Goal: Use online tool/utility

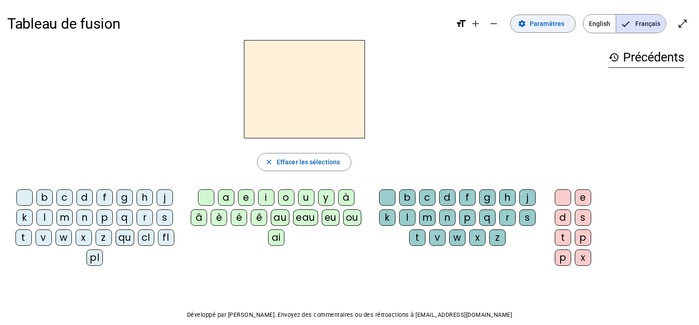
click at [549, 30] on span at bounding box center [543, 24] width 65 height 22
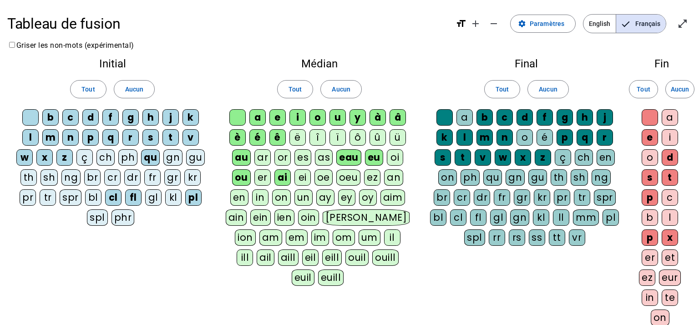
click at [150, 199] on div "gl" at bounding box center [153, 197] width 16 height 16
click at [653, 257] on div "er" at bounding box center [650, 257] width 16 height 16
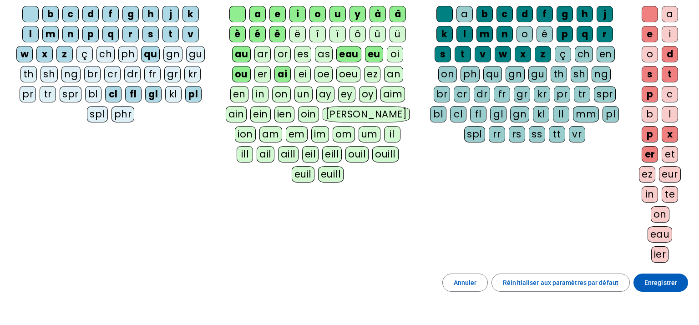
scroll to position [104, 0]
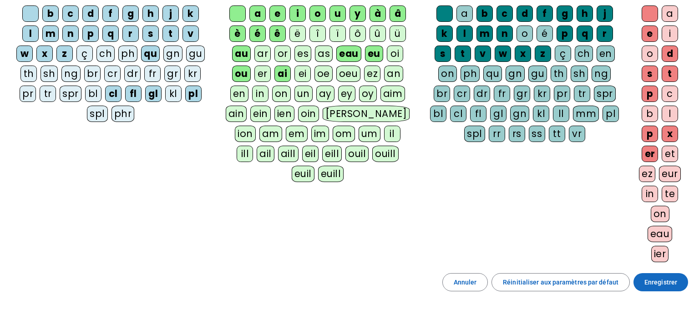
click at [663, 278] on span "Enregistrer" at bounding box center [660, 282] width 33 height 11
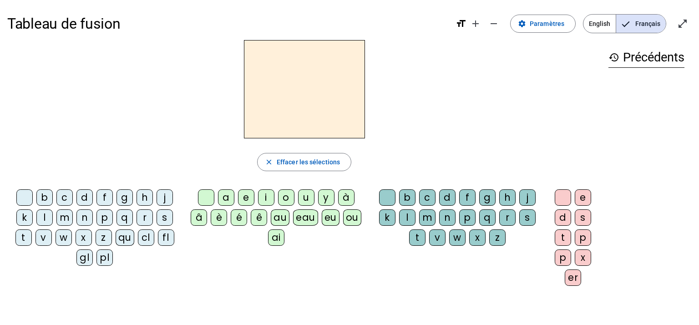
click at [163, 195] on div "j" at bounding box center [165, 197] width 16 height 16
click at [279, 215] on div "au" at bounding box center [280, 217] width 19 height 16
click at [446, 218] on div "n" at bounding box center [447, 217] width 16 height 16
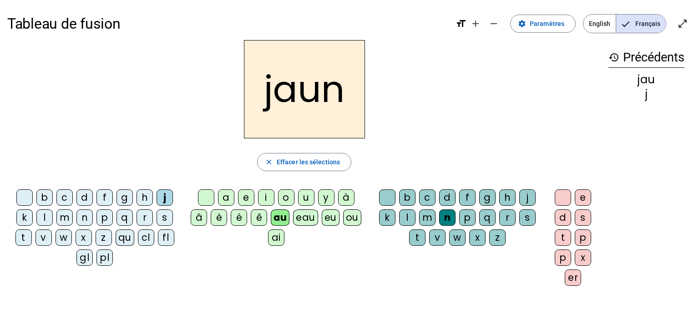
click at [583, 203] on div "e" at bounding box center [583, 197] width 16 height 16
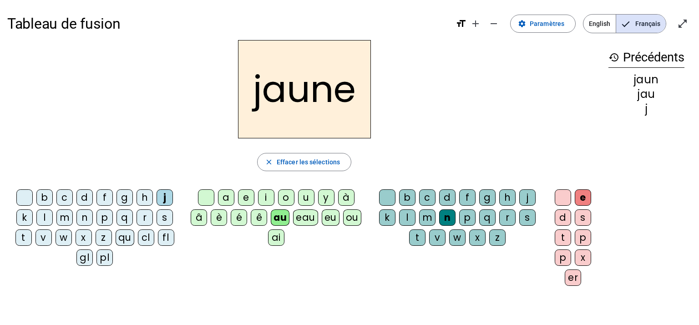
click at [104, 194] on div "f" at bounding box center [104, 197] width 16 height 16
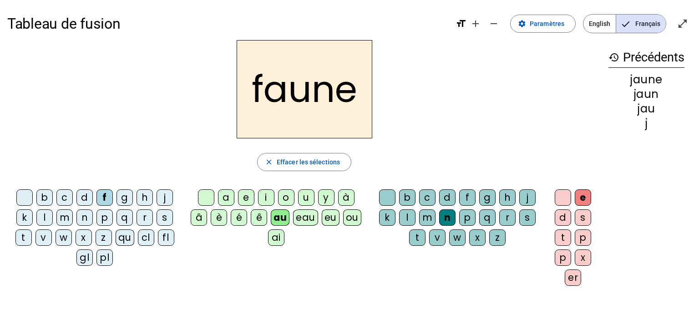
click at [225, 199] on div "a" at bounding box center [226, 197] width 16 height 16
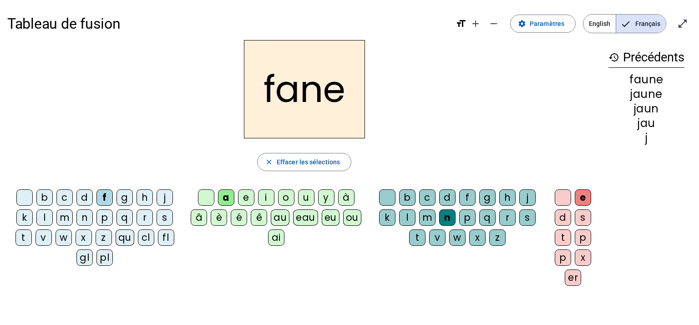
click at [568, 277] on div "er" at bounding box center [573, 277] width 16 height 16
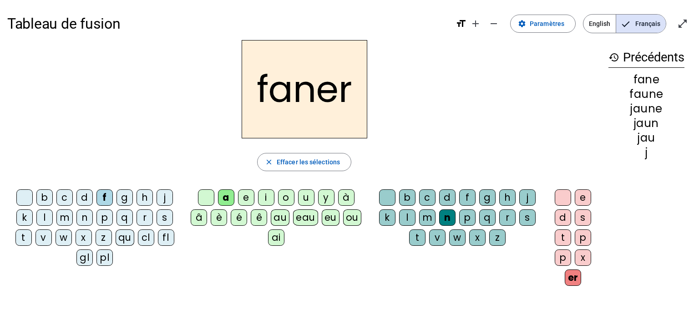
click at [102, 215] on div "p" at bounding box center [104, 217] width 16 height 16
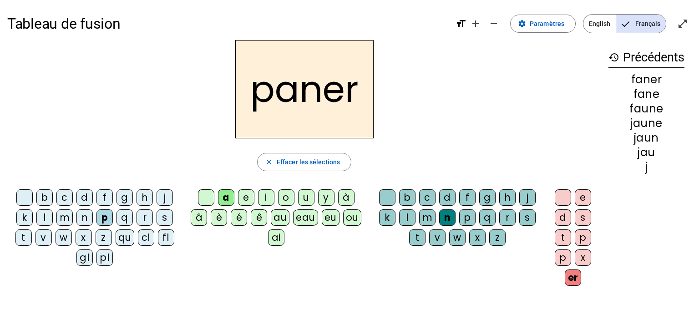
click at [436, 242] on div "v" at bounding box center [437, 237] width 16 height 16
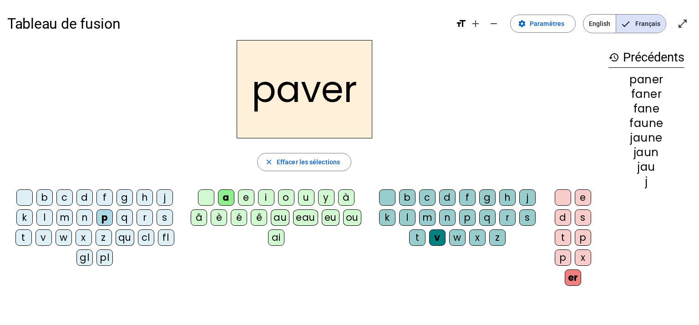
click at [44, 193] on div "b" at bounding box center [44, 197] width 16 height 16
click at [46, 214] on div "l" at bounding box center [44, 217] width 16 height 16
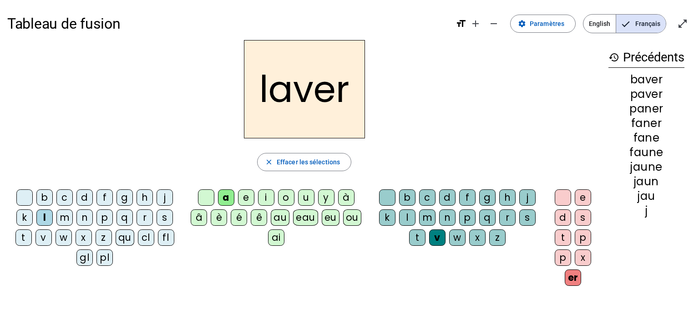
click at [422, 198] on div "c" at bounding box center [427, 197] width 16 height 16
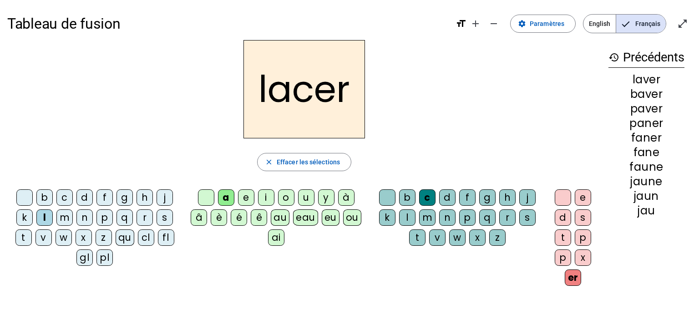
click at [109, 258] on div "pl" at bounding box center [104, 257] width 16 height 16
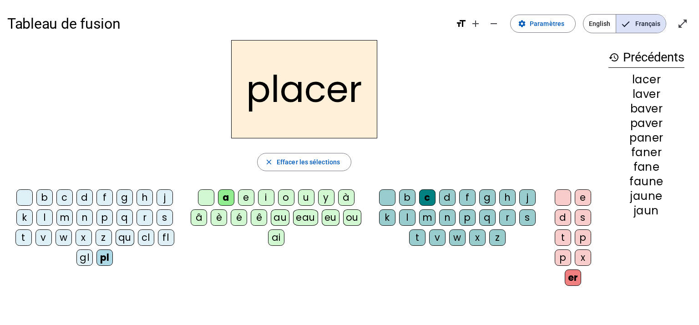
click at [80, 259] on div "gl" at bounding box center [84, 257] width 16 height 16
click at [580, 198] on div "e" at bounding box center [583, 197] width 16 height 16
